Goal: Task Accomplishment & Management: Manage account settings

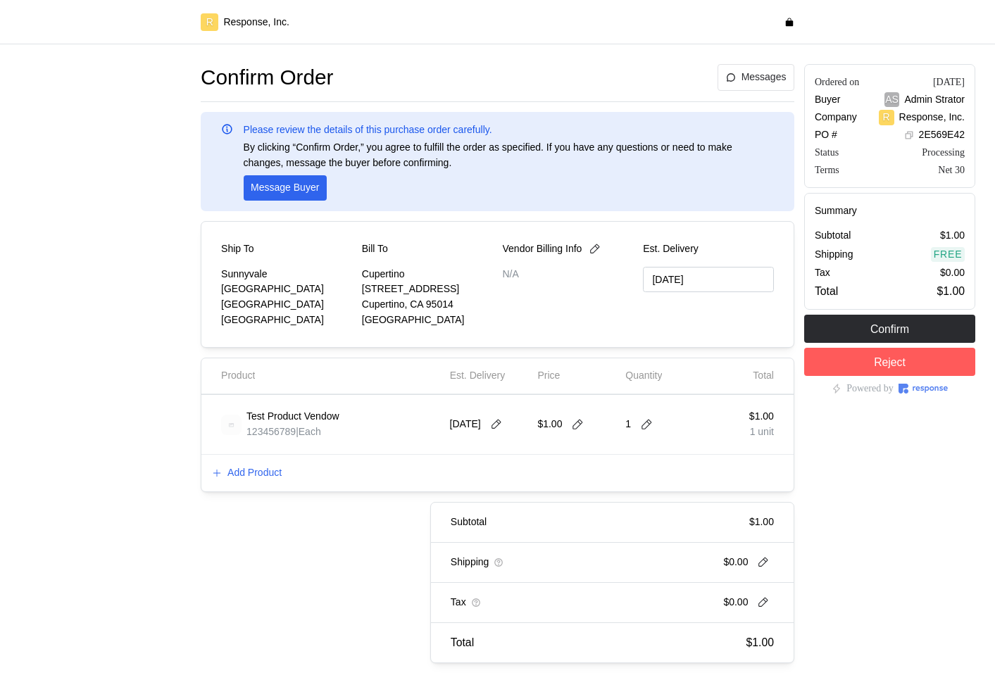
click at [296, 437] on span "123456789" at bounding box center [271, 431] width 49 height 11
click at [266, 473] on p "Add Product" at bounding box center [254, 473] width 54 height 15
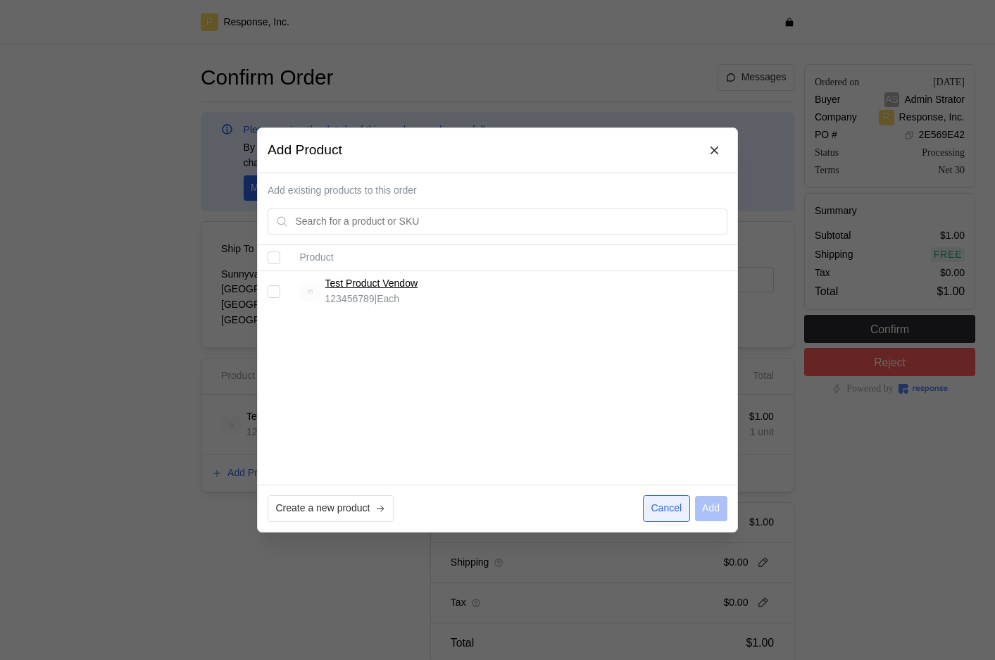
click at [673, 506] on p "Cancel" at bounding box center [666, 508] width 31 height 15
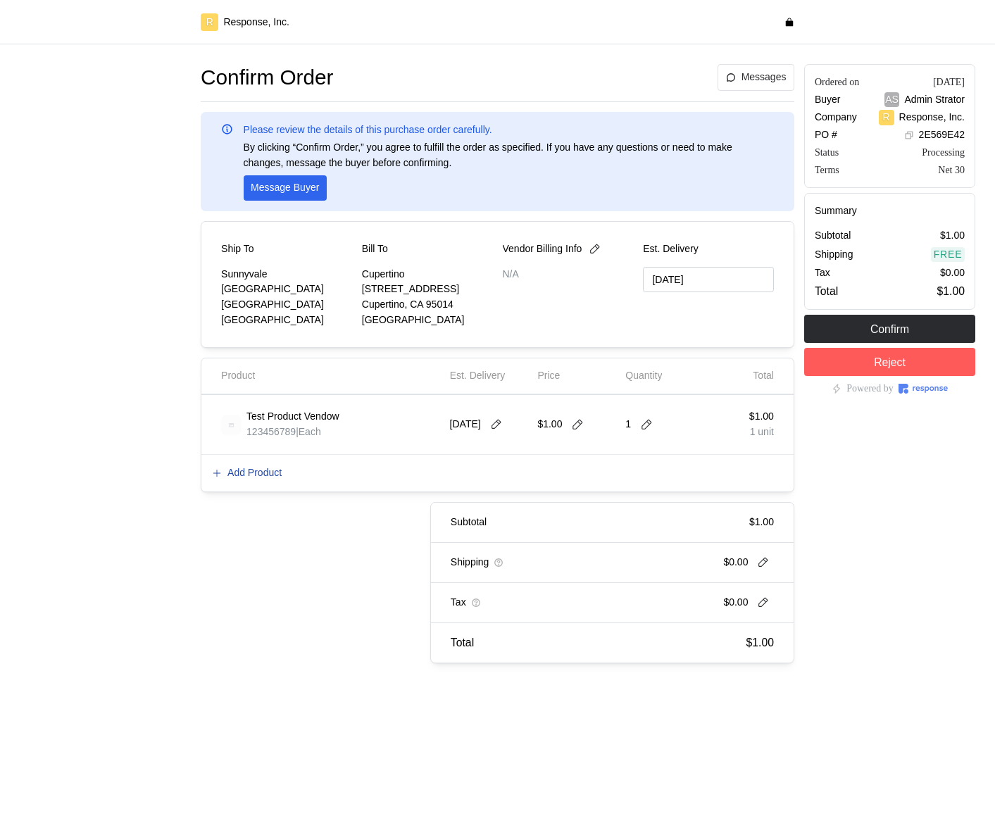
click at [262, 468] on p "Add Product" at bounding box center [254, 473] width 54 height 15
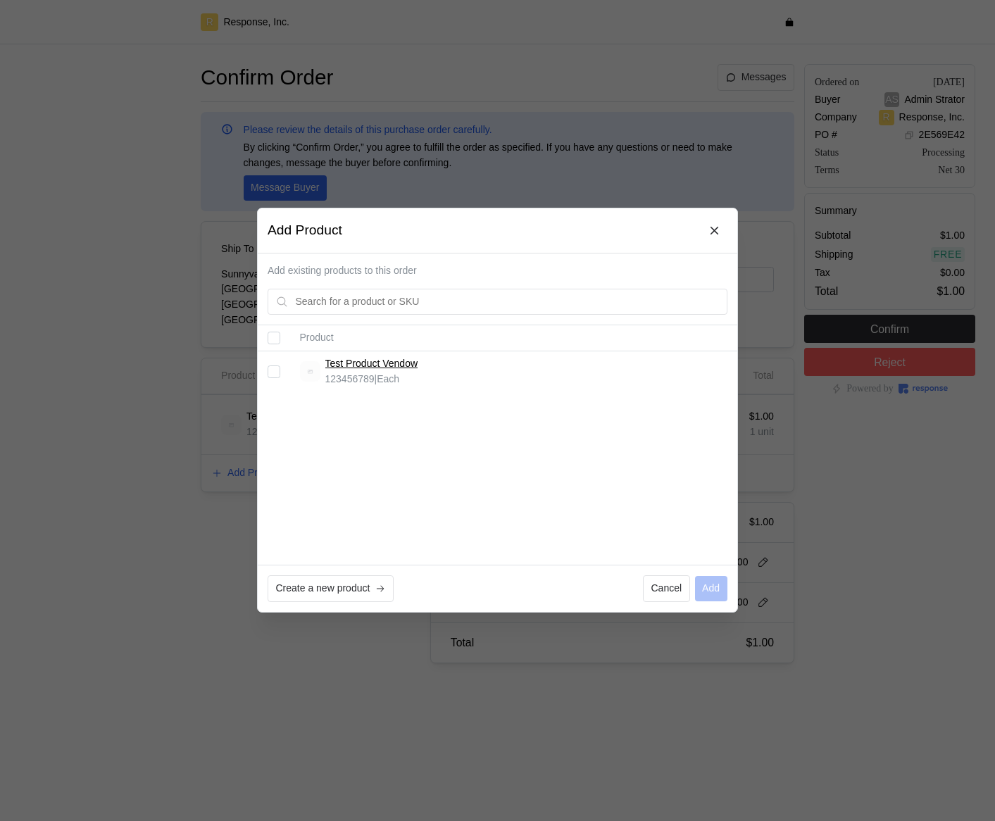
click at [719, 225] on icon at bounding box center [715, 231] width 13 height 13
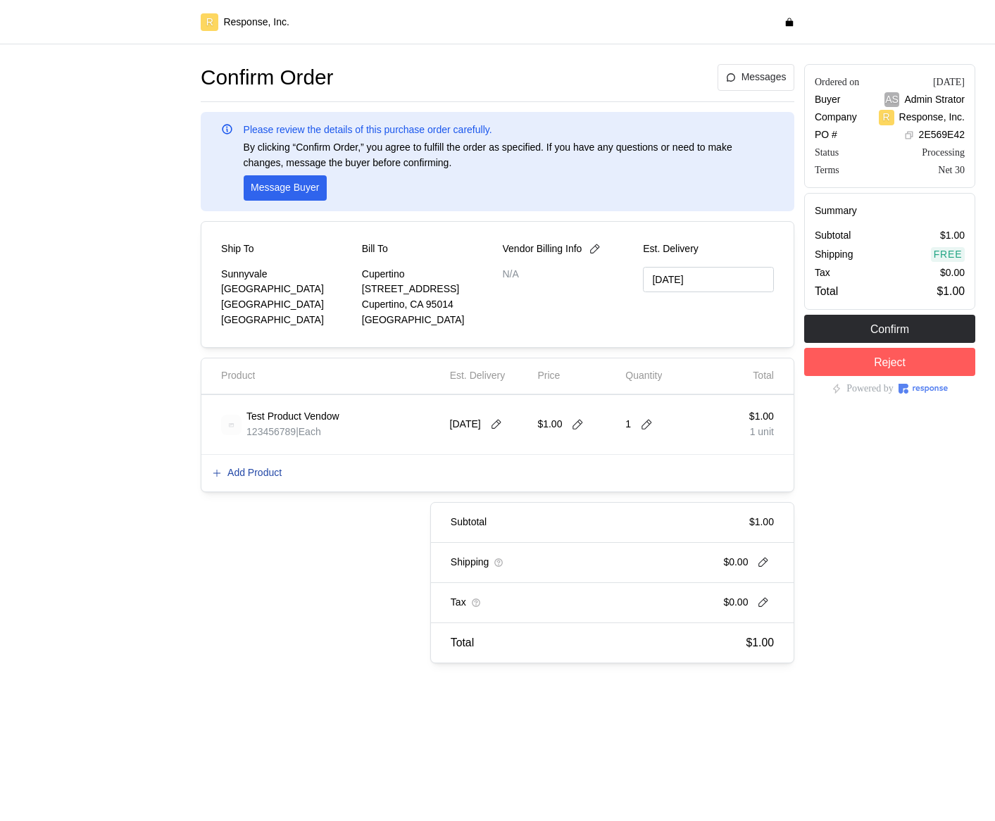
click at [270, 466] on p "Add Product" at bounding box center [254, 473] width 54 height 15
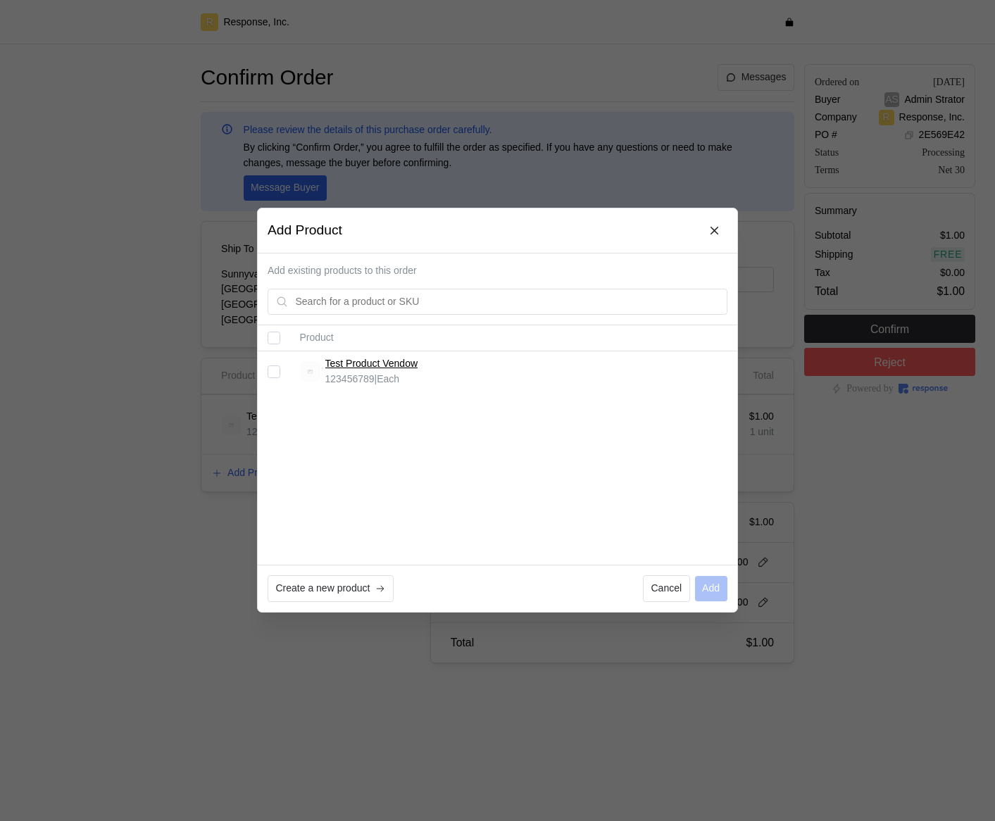
click at [133, 530] on div at bounding box center [497, 410] width 995 height 821
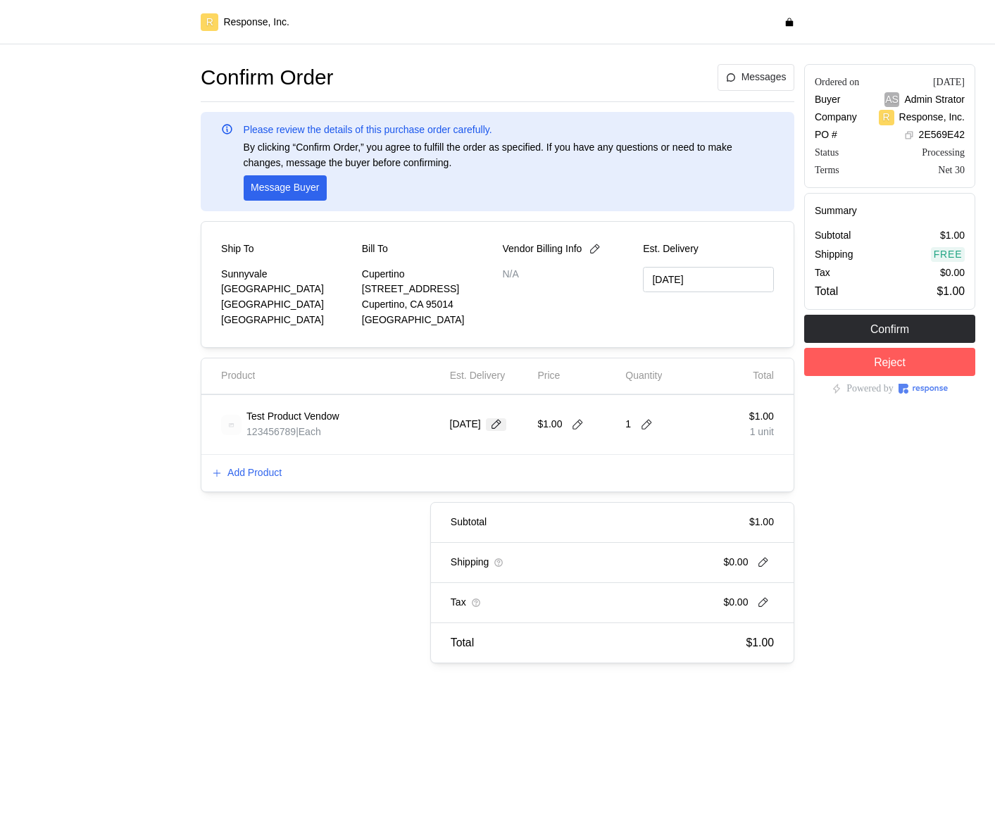
click at [494, 427] on icon at bounding box center [496, 424] width 13 height 13
drag, startPoint x: 723, startPoint y: 465, endPoint x: 631, endPoint y: 425, distance: 100.6
click at [721, 465] on div "Add Product" at bounding box center [497, 473] width 592 height 37
click at [643, 428] on icon at bounding box center [646, 424] width 13 height 13
click at [650, 485] on div "2 $2.00" at bounding box center [699, 484] width 127 height 15
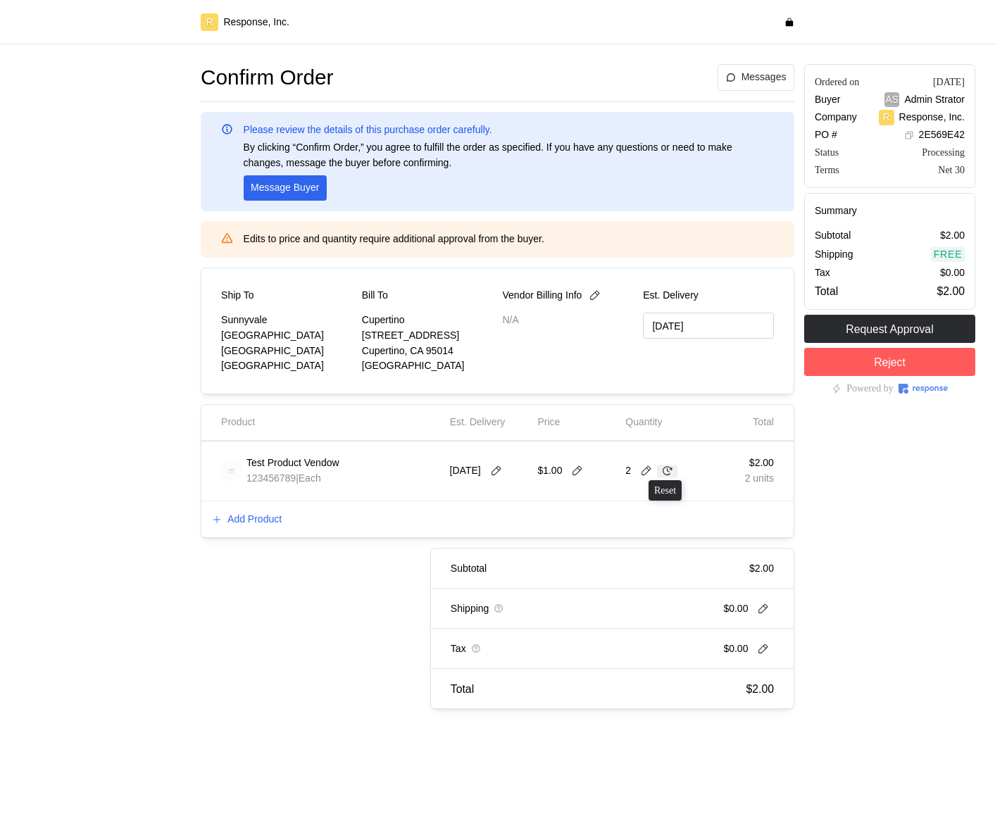
click at [659, 470] on button at bounding box center [667, 471] width 21 height 13
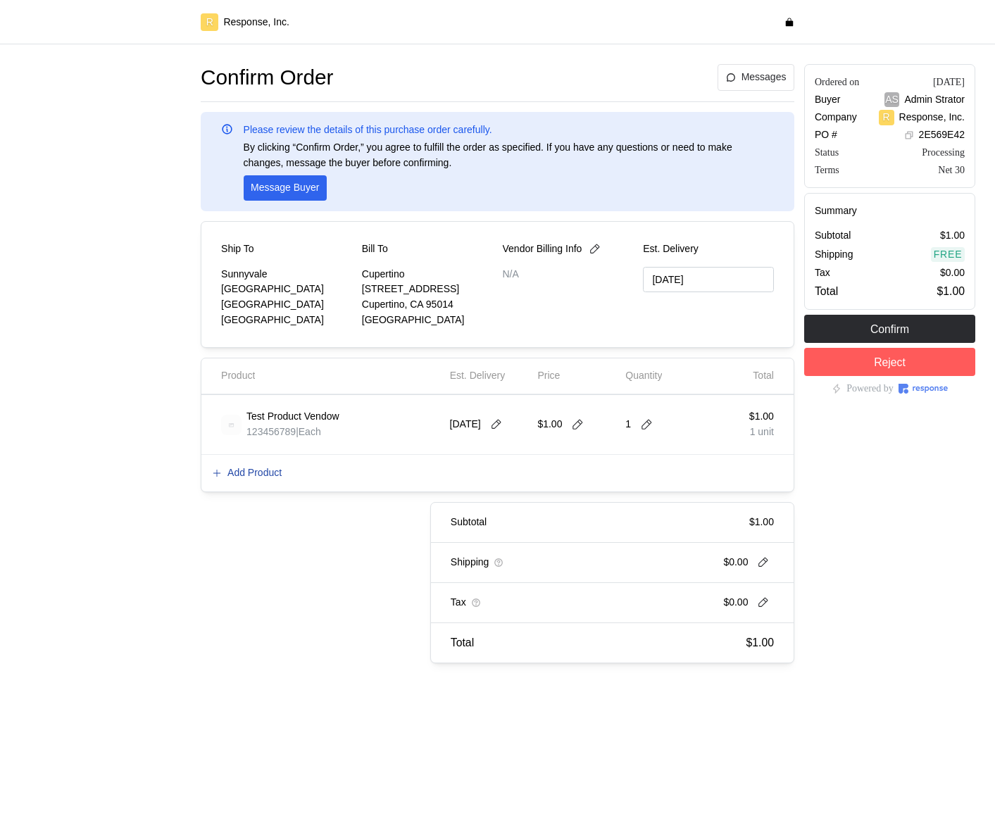
click at [268, 475] on p "Add Product" at bounding box center [254, 473] width 54 height 15
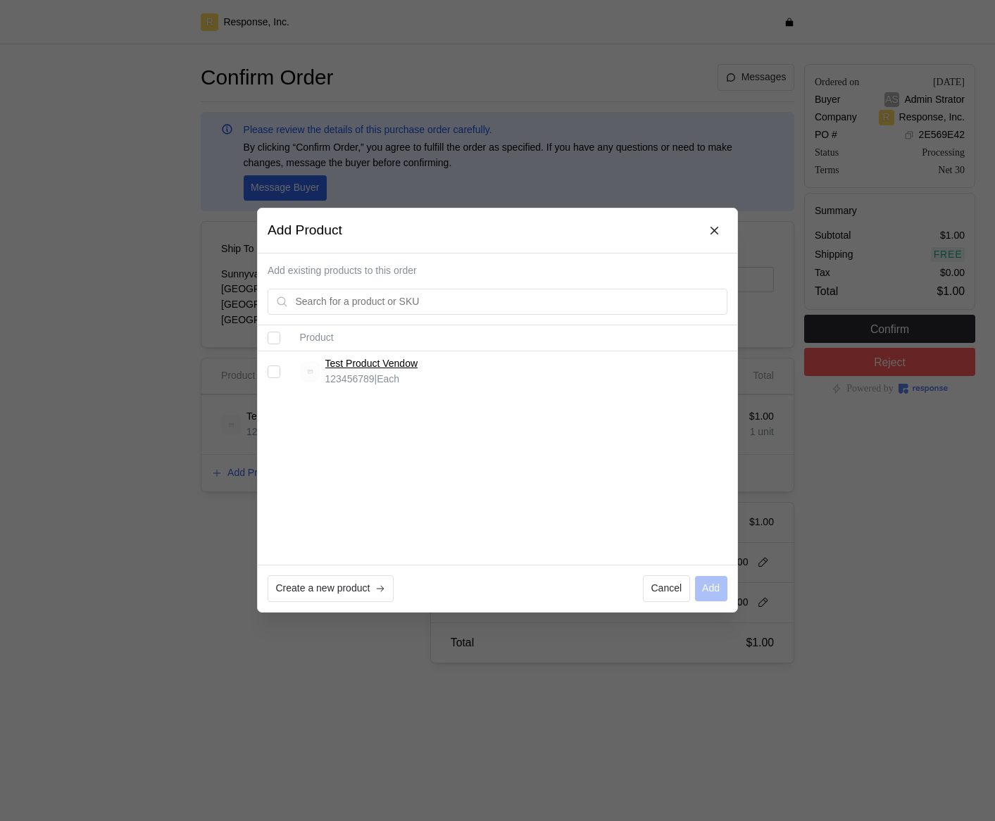
click at [825, 648] on div at bounding box center [497, 410] width 995 height 821
click at [825, 648] on div "Ordered on [DATE] Buyer AS Admin Strator Company R Response, Inc. PO # 2E569E42…" at bounding box center [889, 363] width 181 height 609
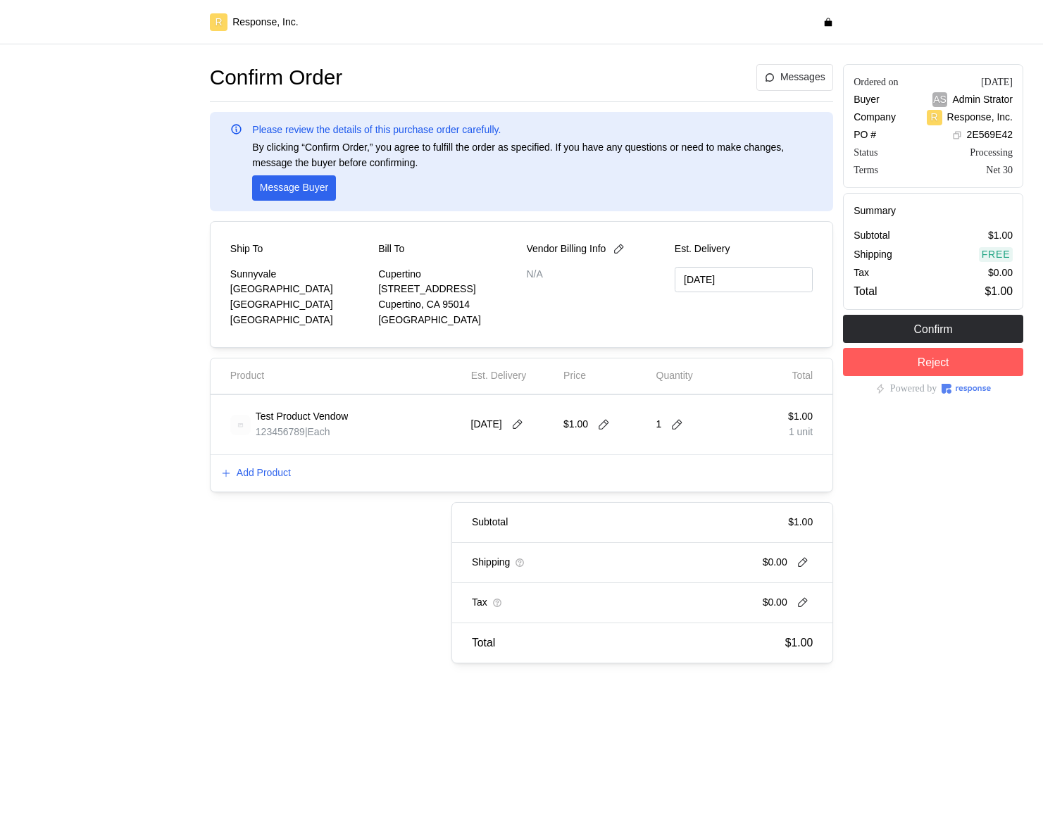
click at [115, 133] on div at bounding box center [110, 363] width 190 height 609
click at [211, 347] on div "Ship To [GEOGRAPHIC_DATA] [STREET_ADDRESS] Bill To Cupertino [STREET_ADDRESS] V…" at bounding box center [521, 284] width 623 height 127
click at [264, 468] on p "Add Product" at bounding box center [264, 473] width 54 height 15
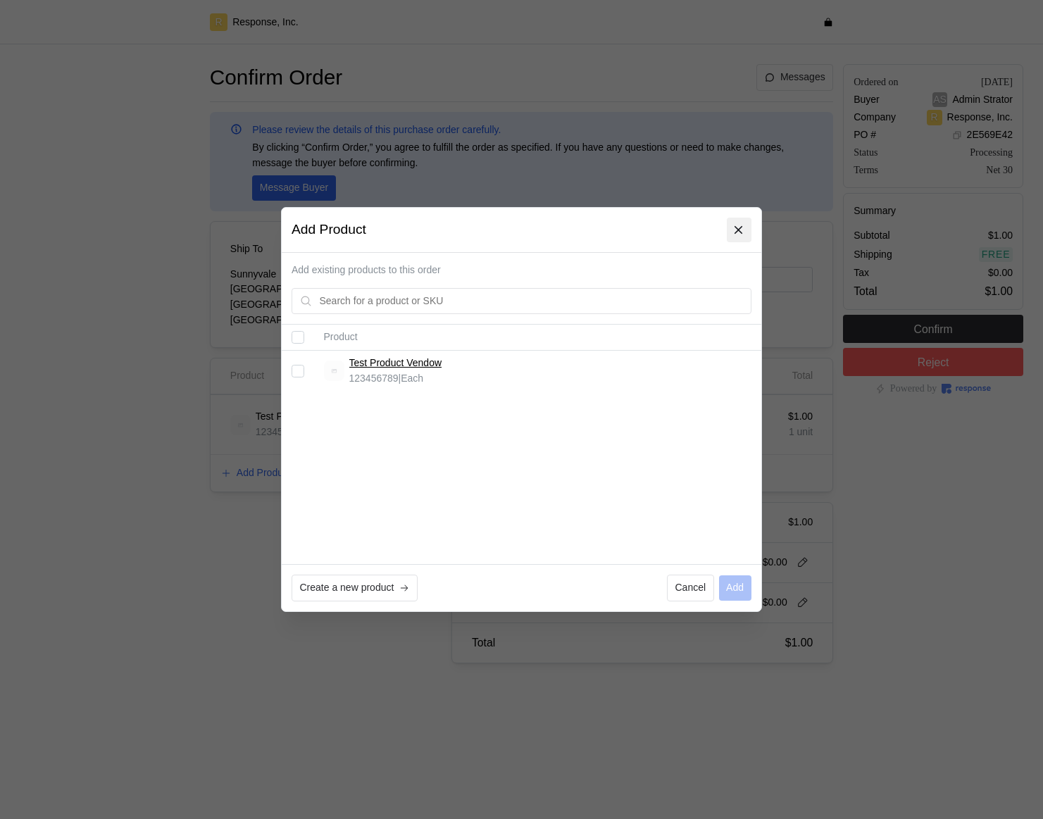
click at [742, 228] on icon at bounding box center [739, 230] width 13 height 13
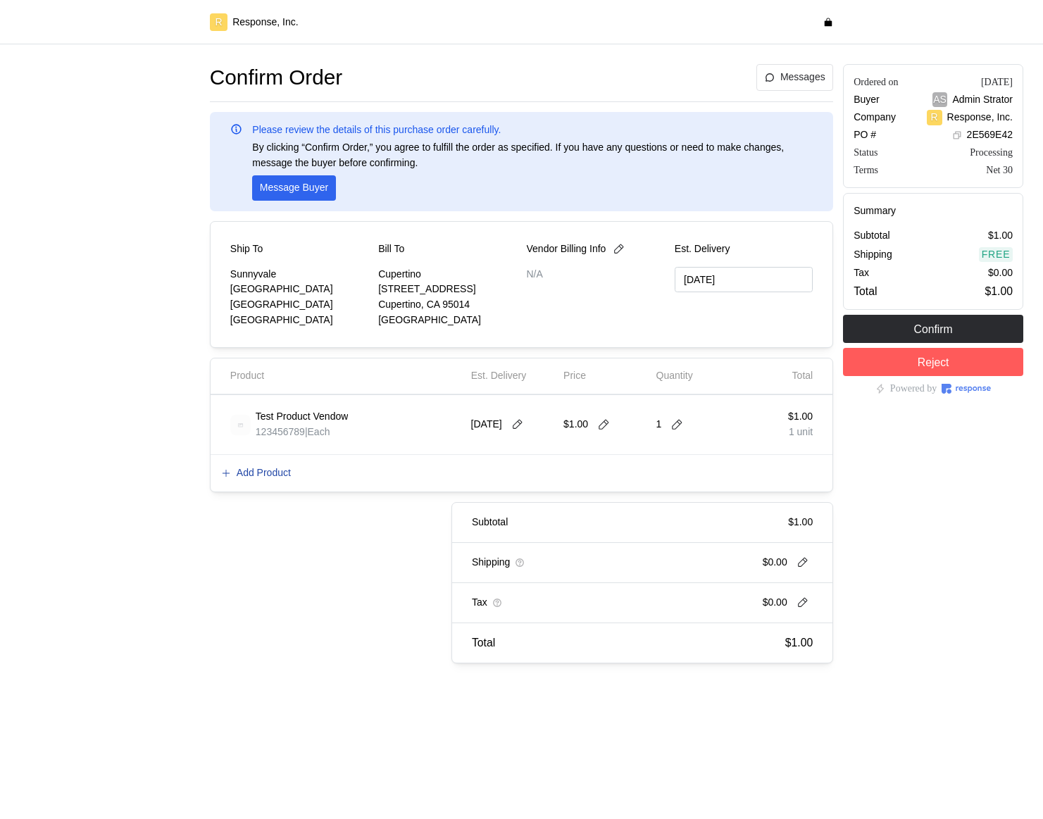
click at [273, 473] on p "Add Product" at bounding box center [264, 473] width 54 height 15
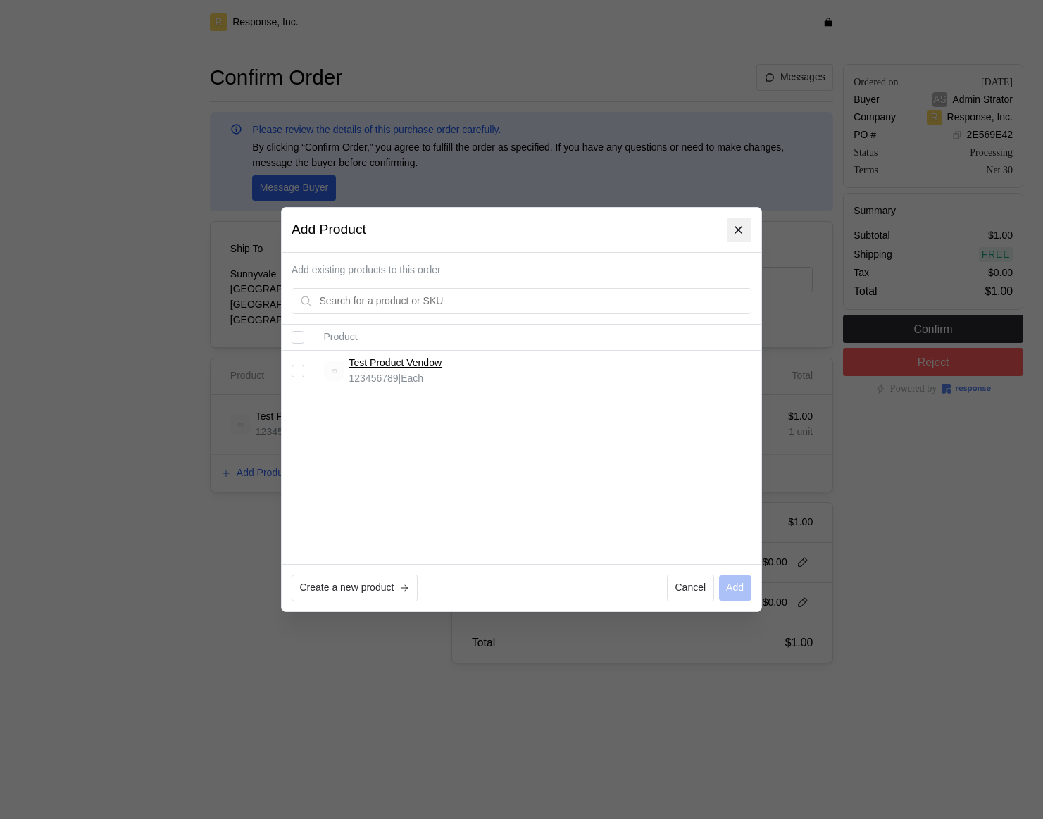
click at [741, 235] on icon at bounding box center [739, 230] width 13 height 13
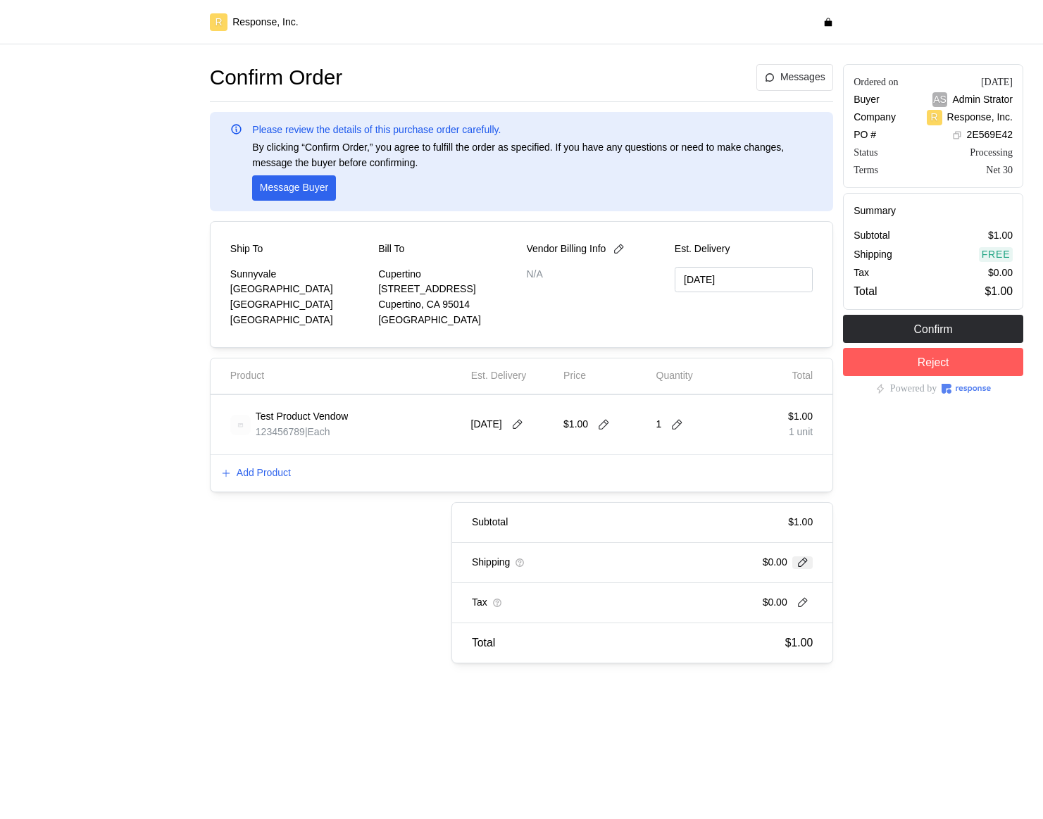
click at [805, 561] on icon at bounding box center [803, 563] width 10 height 10
click at [582, 556] on div "Shipping $0.00" at bounding box center [642, 563] width 380 height 20
click at [393, 565] on div "Subtotal $1.00 Shipping $0.00 Tax $0.00 Total $1.00" at bounding box center [511, 582] width 643 height 161
click at [283, 477] on p "Add Product" at bounding box center [264, 473] width 54 height 15
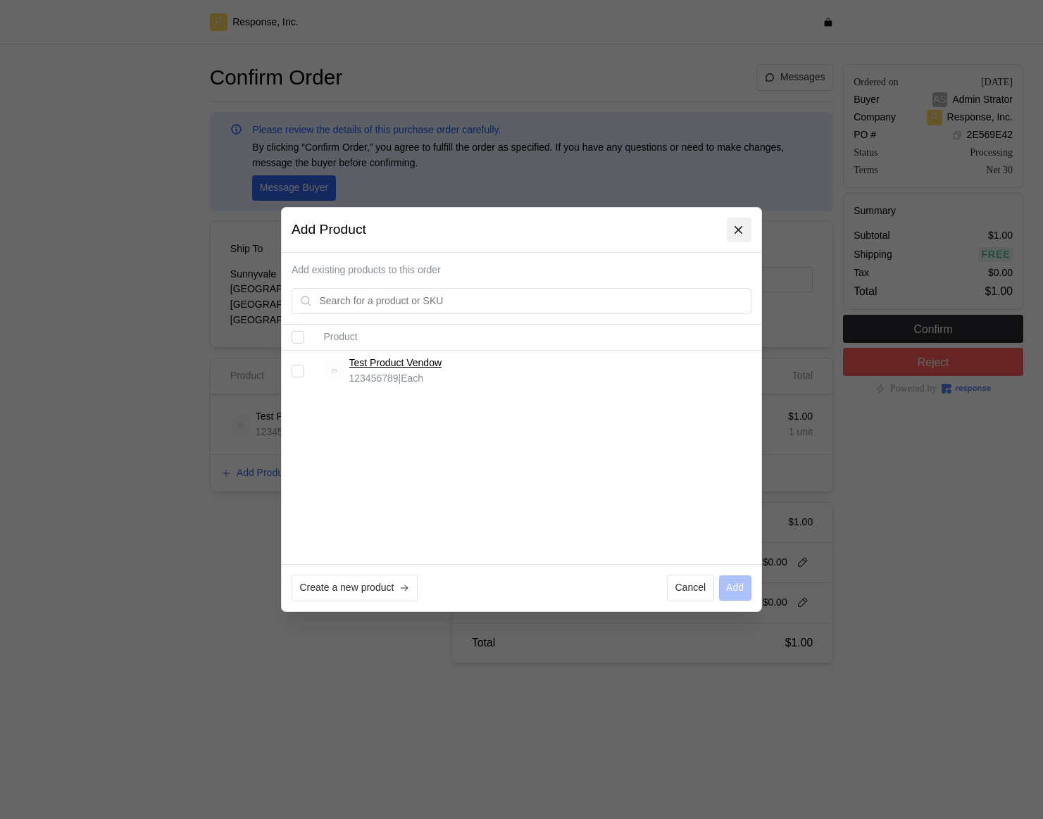
click at [733, 235] on icon at bounding box center [739, 230] width 13 height 13
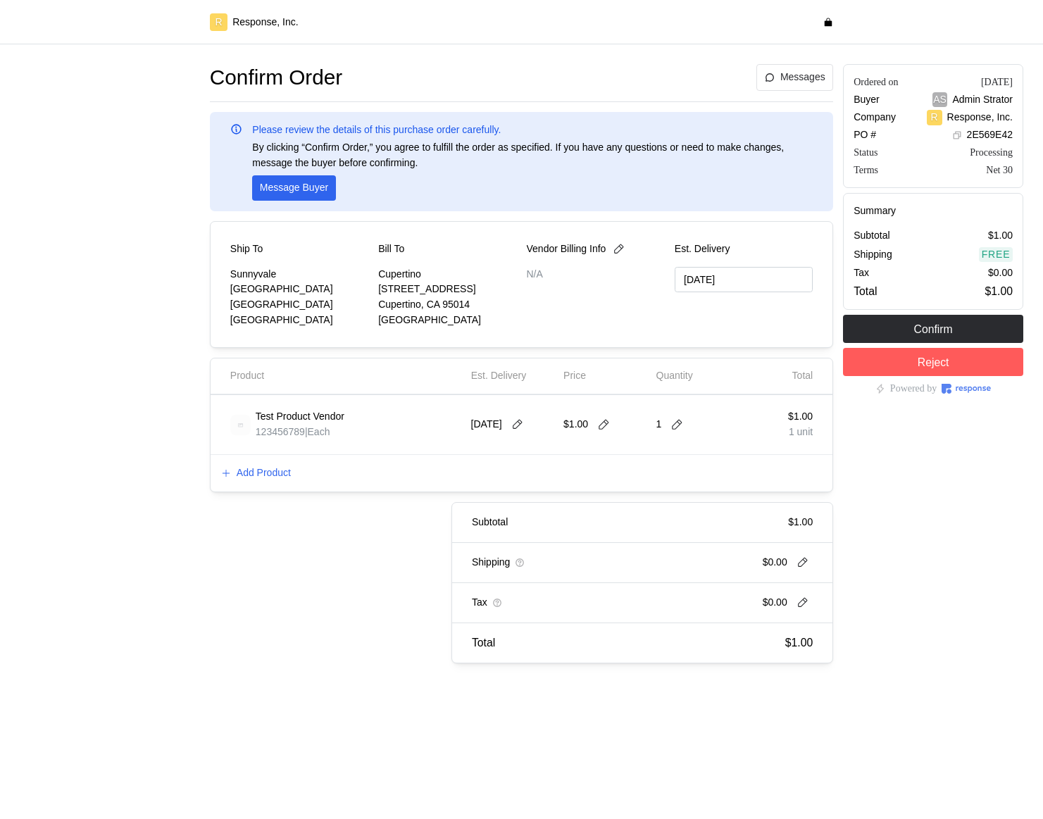
click at [274, 486] on div "Add Product" at bounding box center [522, 473] width 622 height 37
click at [274, 469] on p "Add Product" at bounding box center [264, 473] width 54 height 15
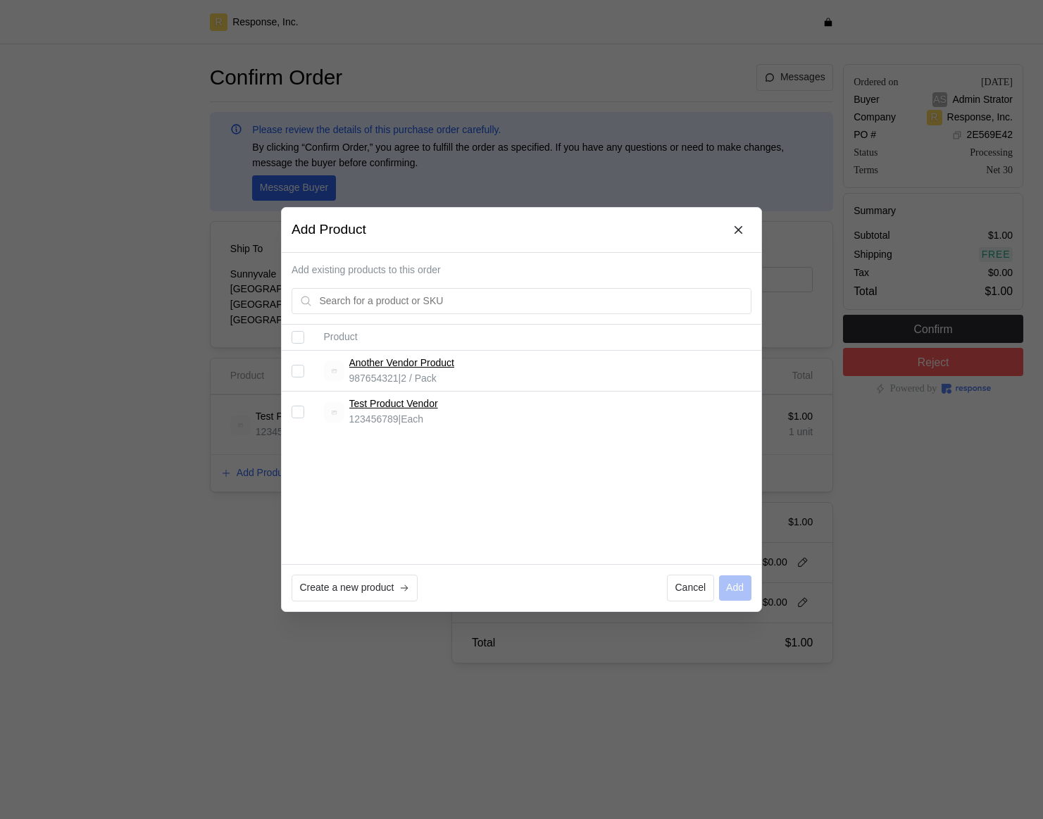
click at [298, 374] on input "Select record 1" at bounding box center [298, 371] width 13 height 13
click at [294, 365] on input "Select record 1" at bounding box center [298, 371] width 13 height 13
checkbox input "true"
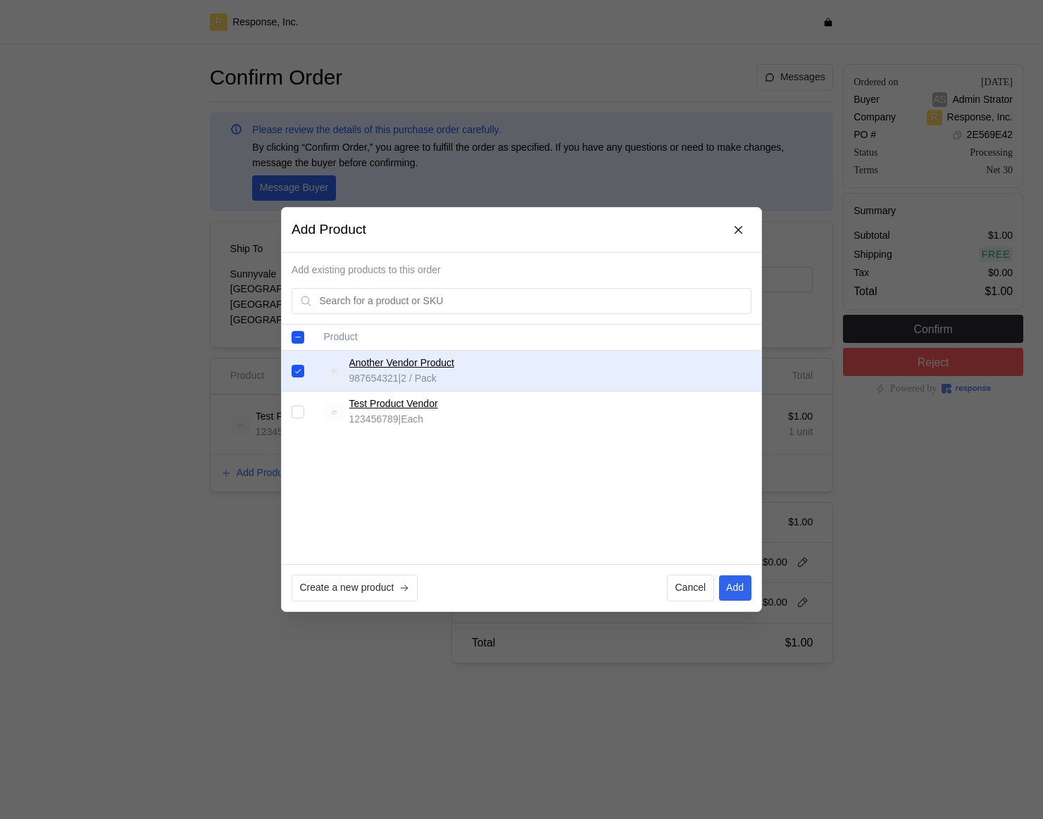
click at [297, 418] on input "Select record 2" at bounding box center [298, 412] width 13 height 13
checkbox input "true"
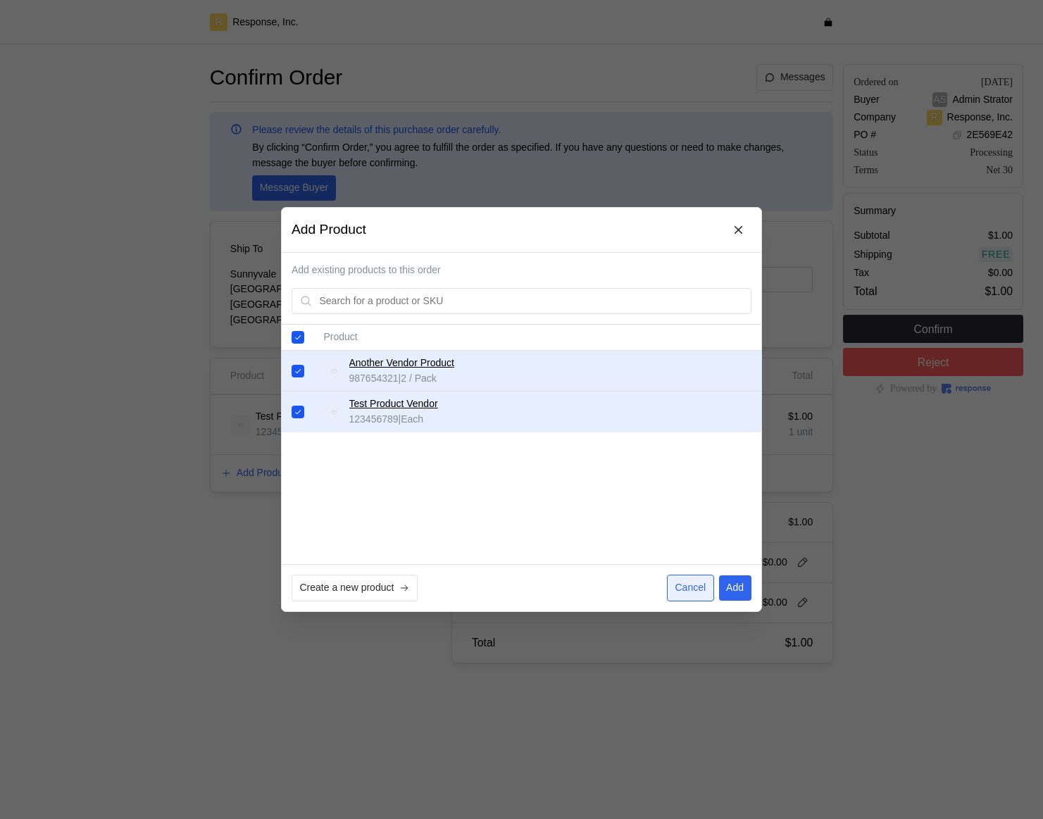
click at [680, 587] on p "Cancel" at bounding box center [690, 587] width 31 height 15
